Goal: Information Seeking & Learning: Learn about a topic

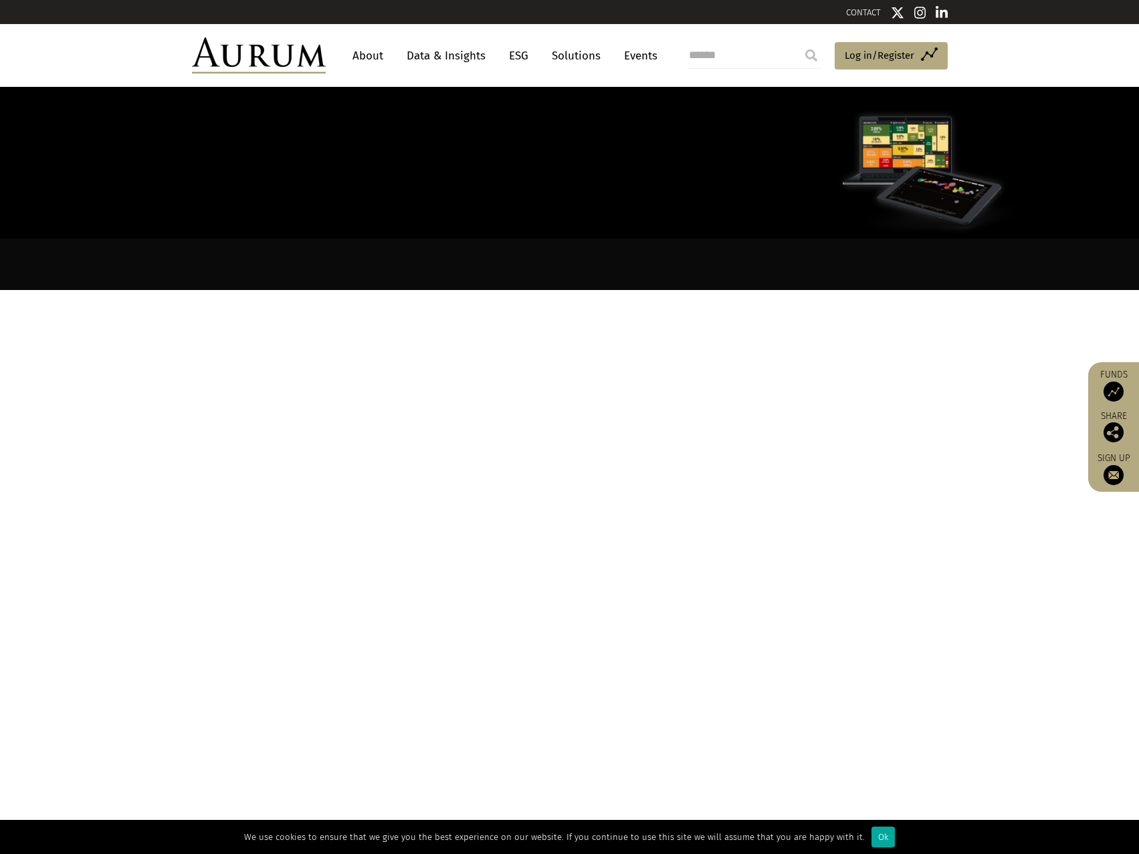
scroll to position [2198, 0]
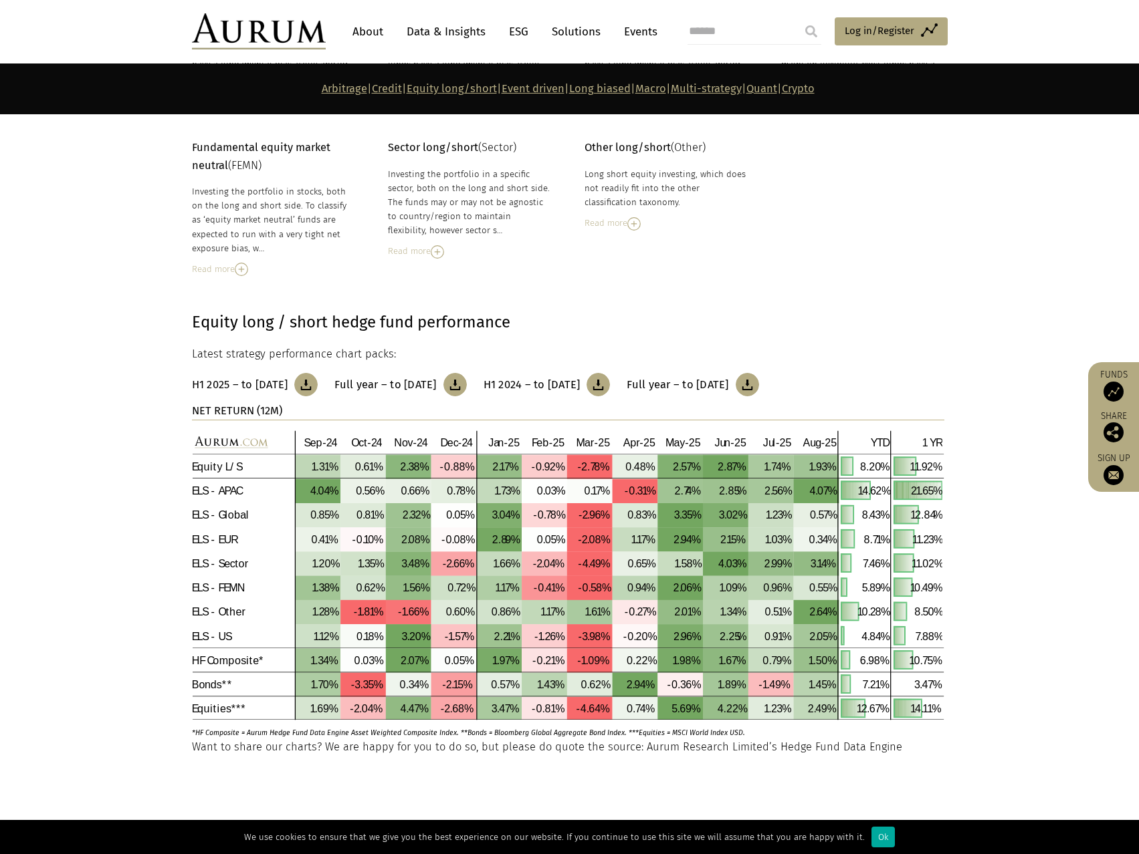
click at [467, 25] on link "Data & Insights" at bounding box center [446, 31] width 92 height 25
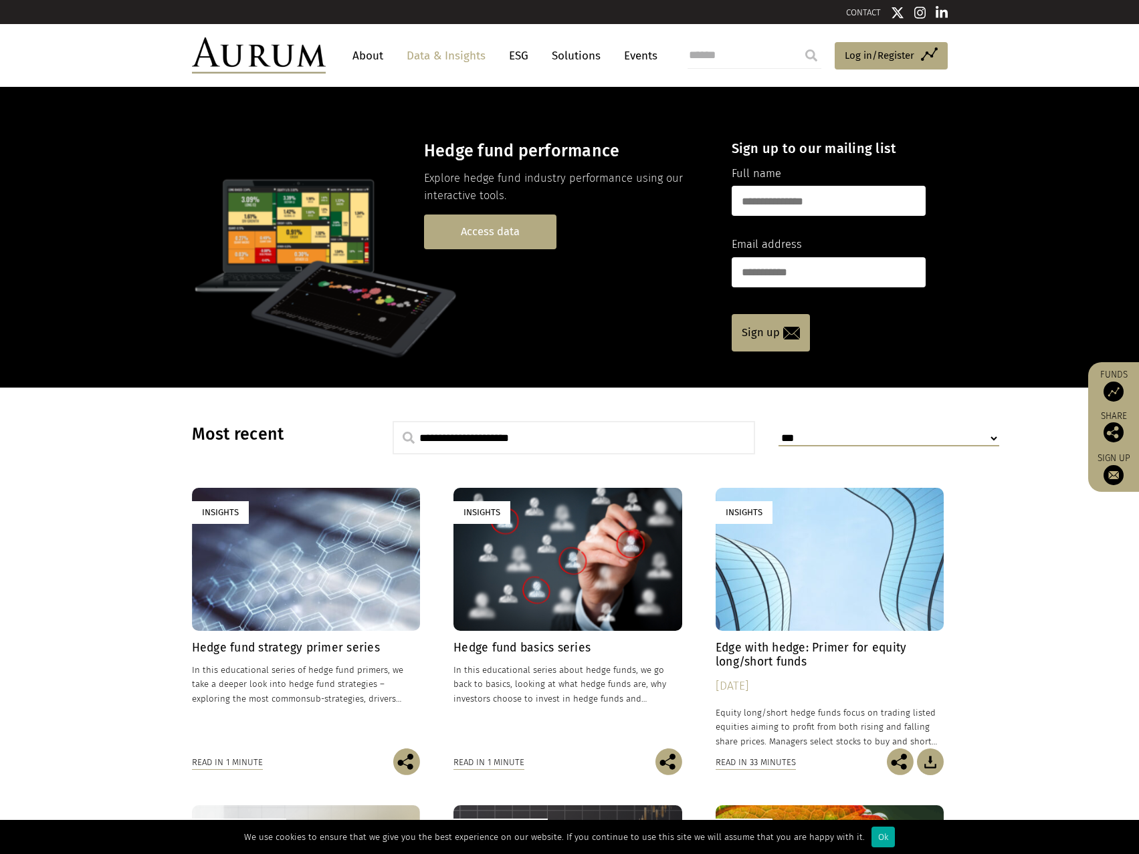
click at [498, 228] on link "Access data" at bounding box center [490, 232] width 132 height 34
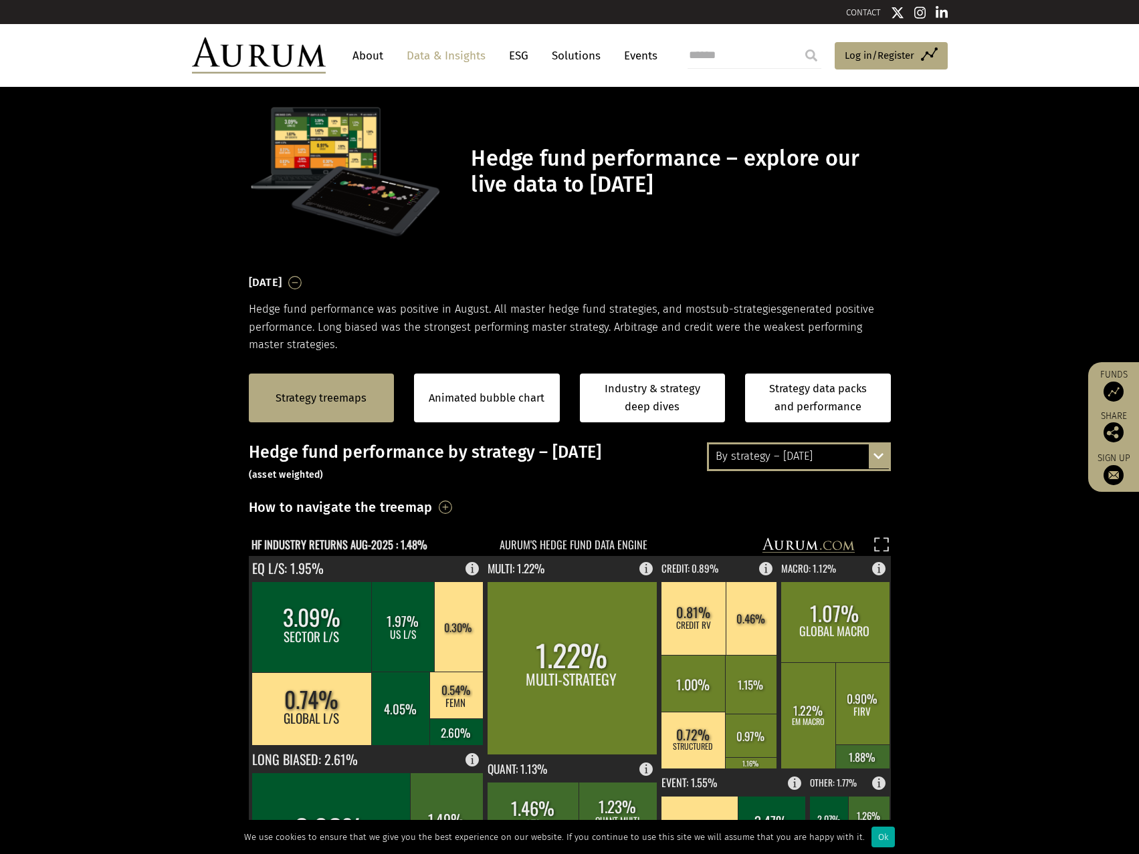
scroll to position [201, 0]
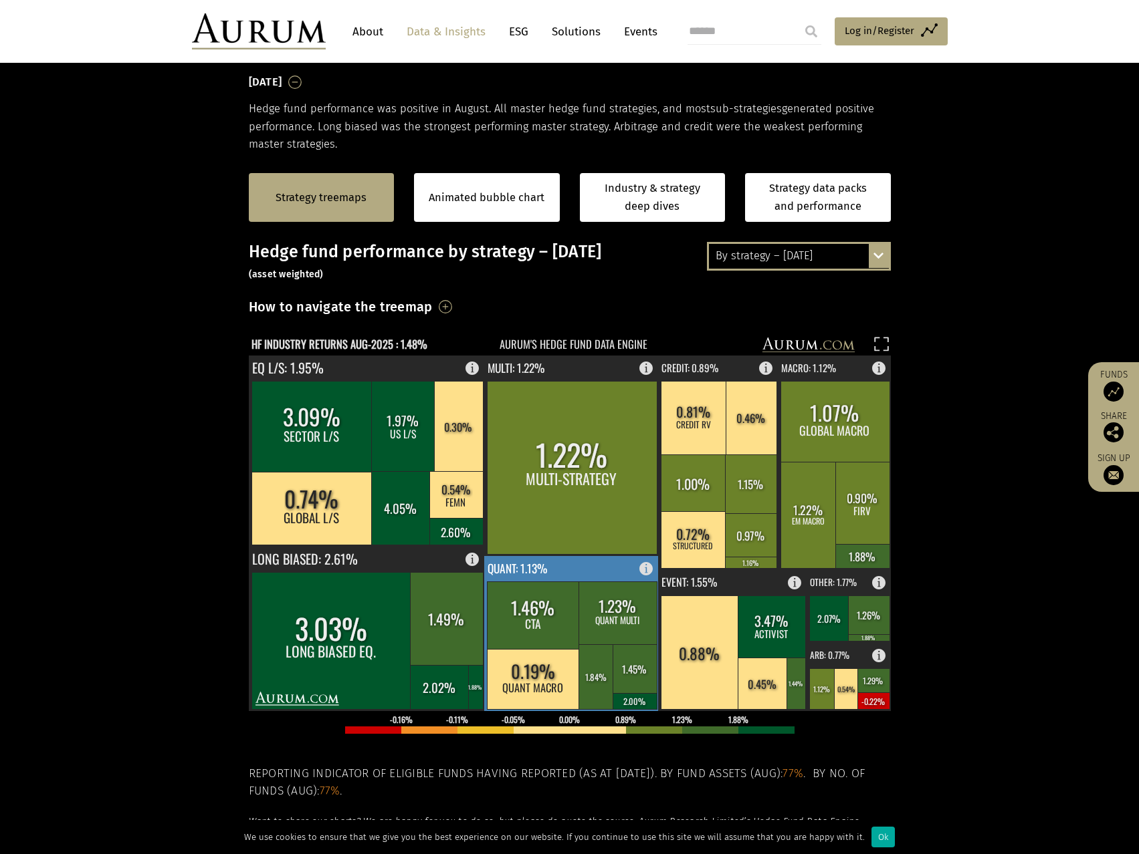
click at [610, 572] on rect at bounding box center [571, 633] width 175 height 155
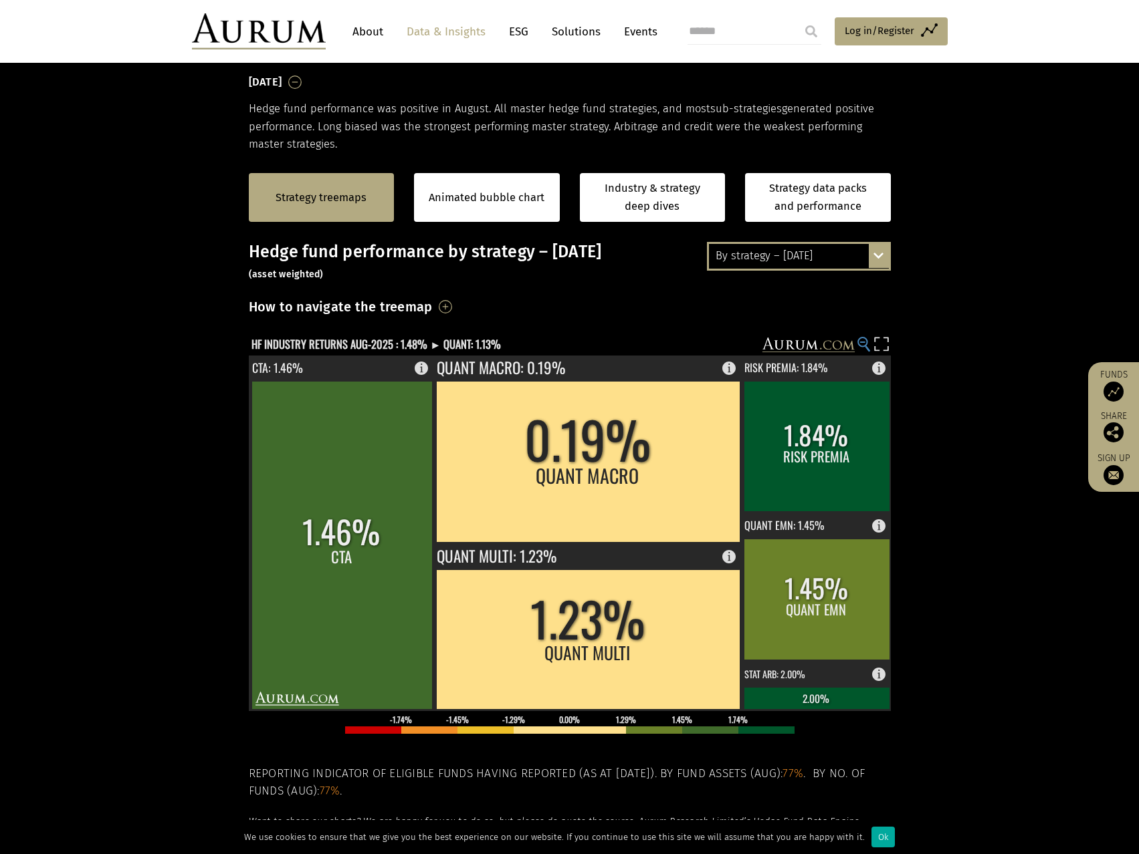
click at [863, 338] on circle at bounding box center [862, 342] width 9 height 9
